Goal: Task Accomplishment & Management: Complete application form

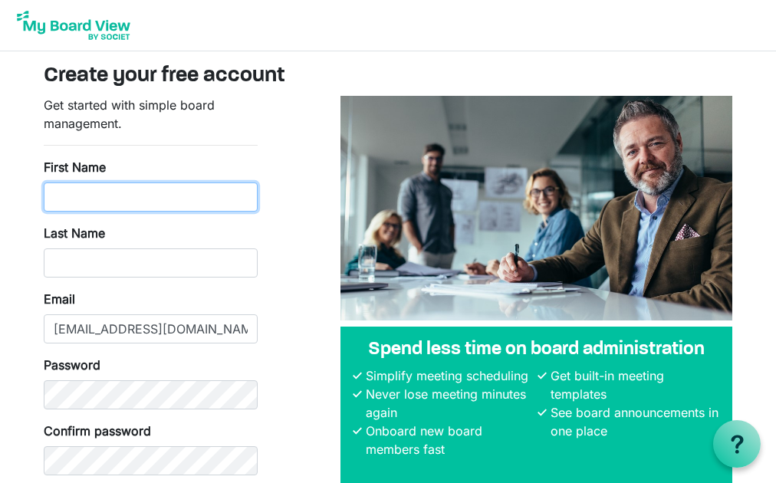
click at [110, 187] on input "First Name" at bounding box center [151, 197] width 214 height 29
type input "Eleanor"
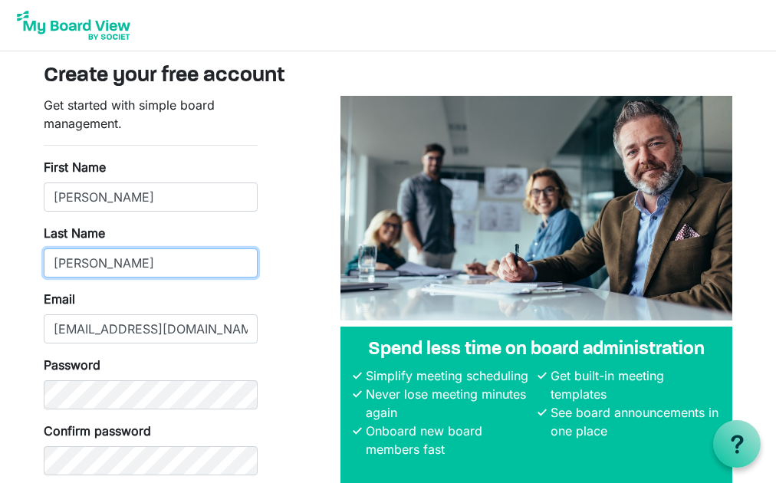
type input "Barnett"
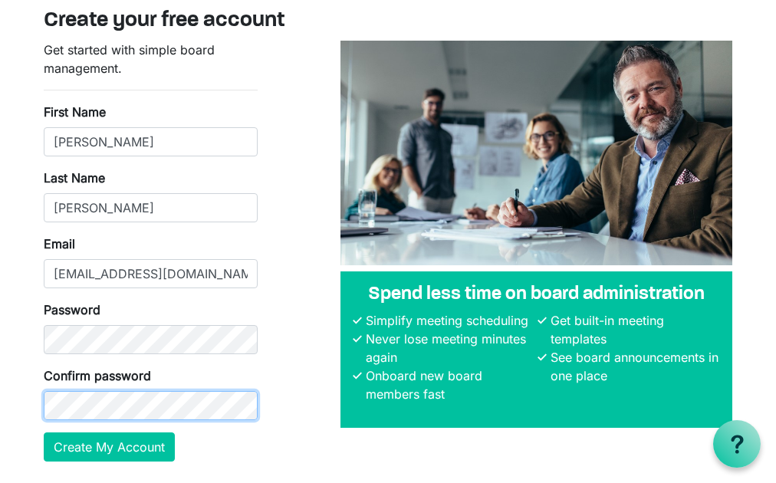
scroll to position [104, 0]
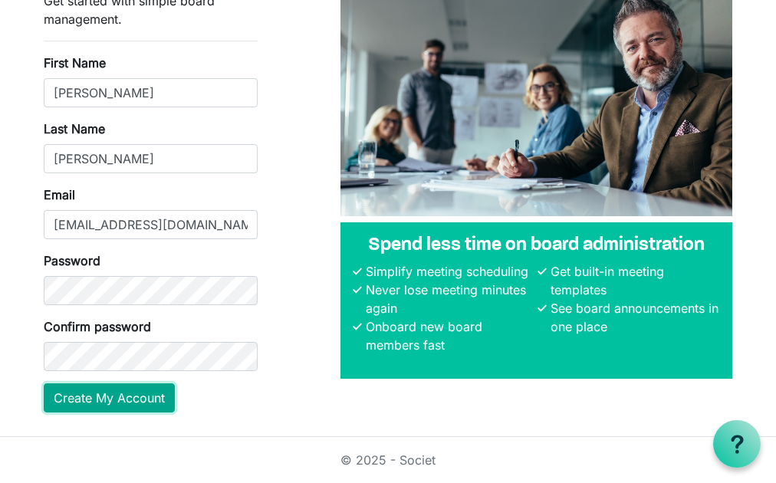
click at [131, 406] on button "Create My Account" at bounding box center [109, 397] width 131 height 29
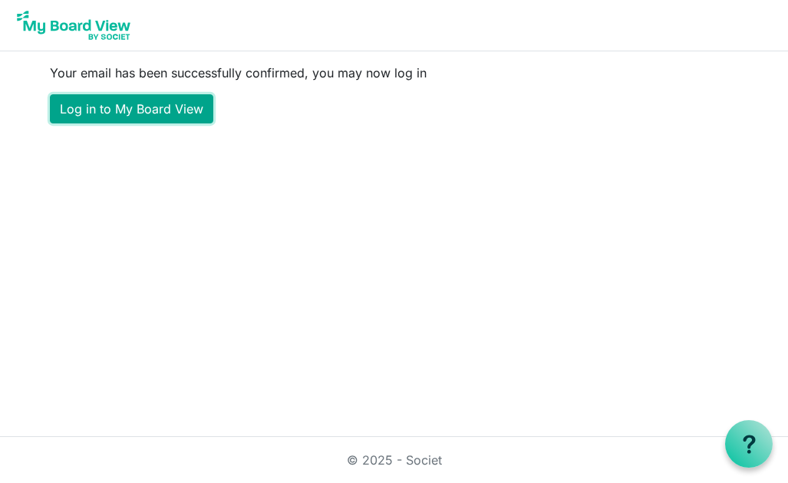
click at [109, 107] on link "Log in to My Board View" at bounding box center [131, 108] width 163 height 29
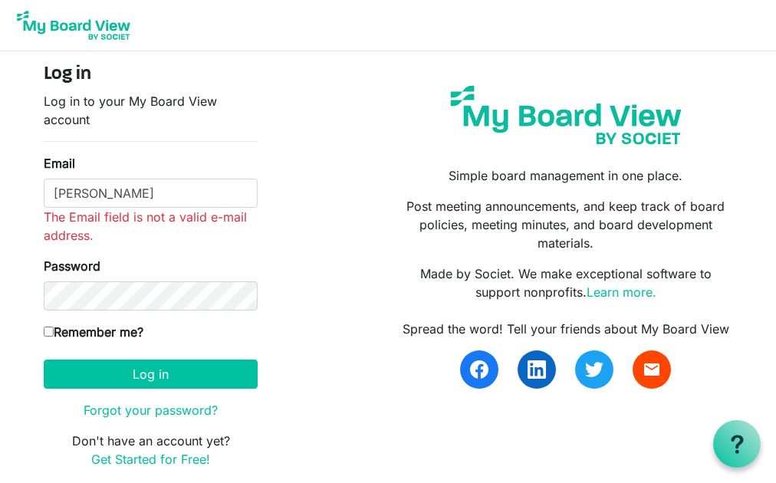
click at [48, 293] on form "Log in Log in to your My Board View account Email Barnett The Email field is no…" at bounding box center [151, 266] width 214 height 405
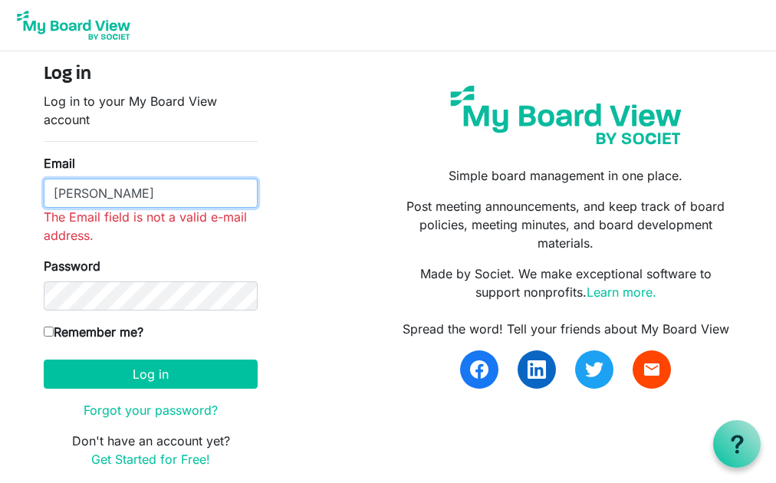
drag, startPoint x: 111, startPoint y: 195, endPoint x: 42, endPoint y: 192, distance: 69.1
click at [42, 192] on div "Log in Log in to your My Board View account Email Barnett The Email field is no…" at bounding box center [150, 272] width 237 height 417
type input "ebarnett@atllp.com"
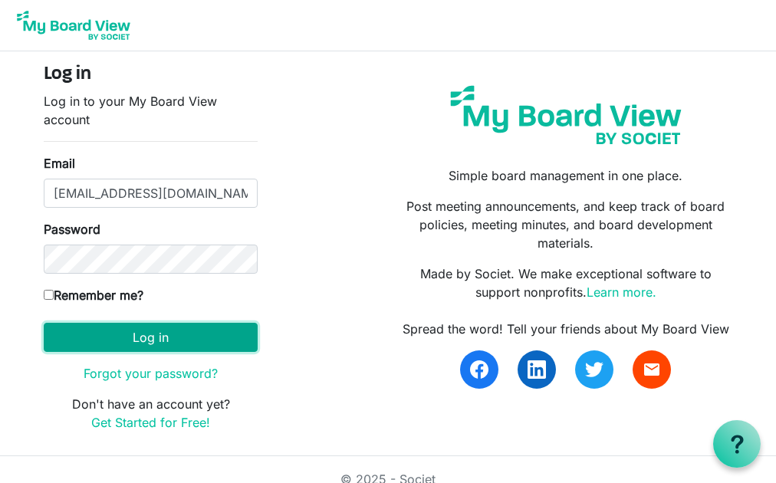
click at [191, 340] on button "Log in" at bounding box center [151, 337] width 214 height 29
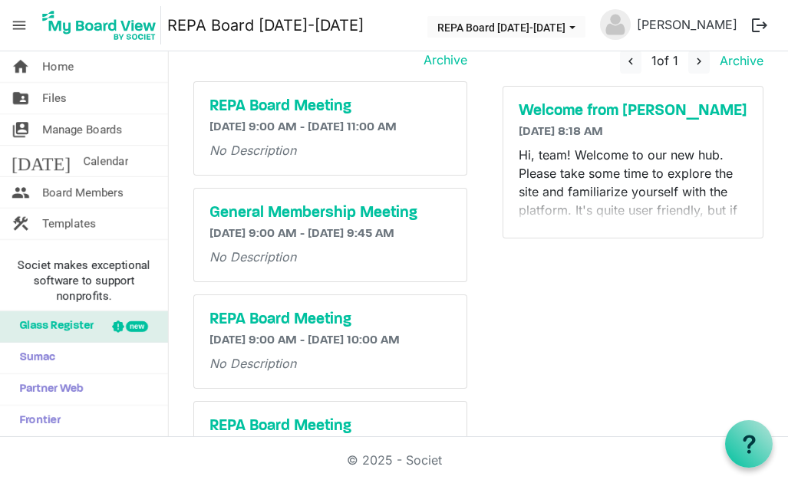
scroll to position [77, 0]
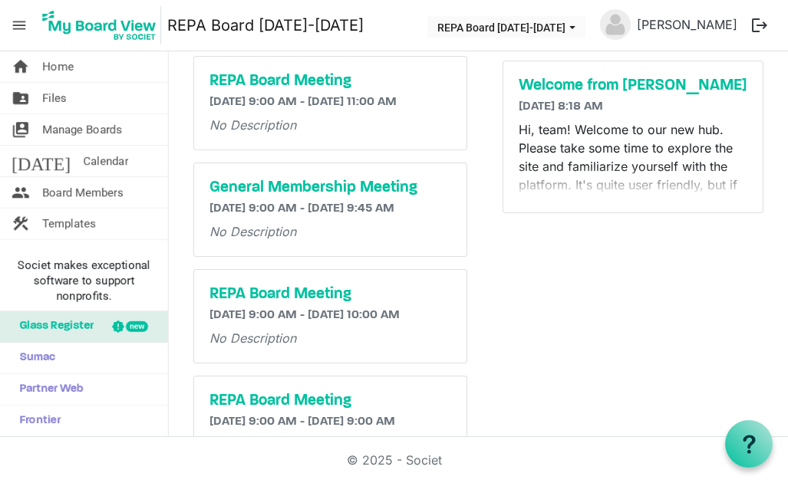
click at [660, 108] on h6 "8/15/2025 8:18 AM" at bounding box center [632, 107] width 229 height 15
click at [625, 79] on h5 "Welcome from Ellie" at bounding box center [632, 86] width 229 height 18
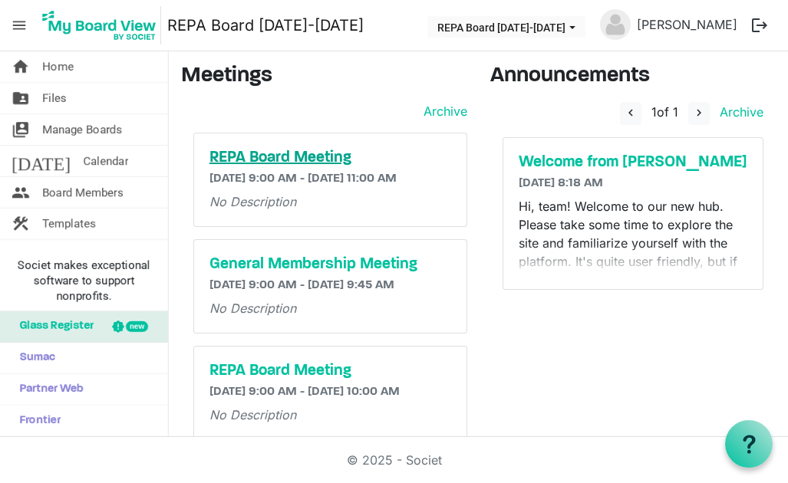
click at [299, 162] on h5 "REPA Board Meeting" at bounding box center [330, 158] width 242 height 18
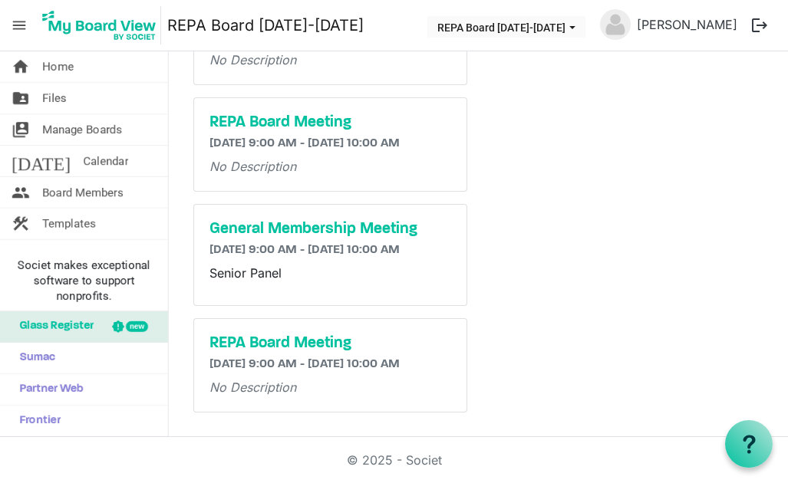
scroll to position [690, 0]
click at [48, 66] on span "Home" at bounding box center [57, 66] width 31 height 31
